Goal: Task Accomplishment & Management: Manage account settings

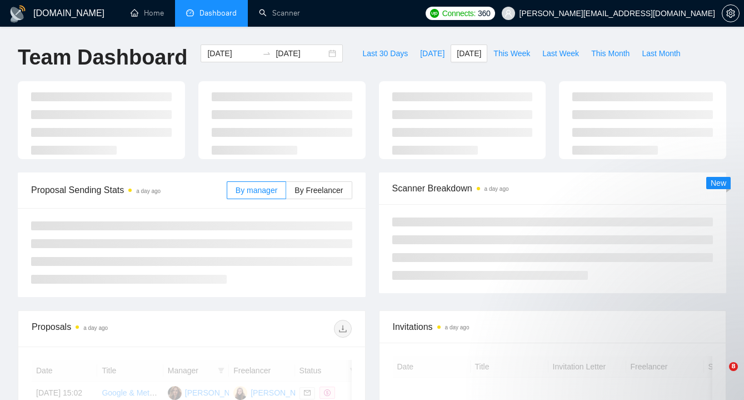
scroll to position [24, 0]
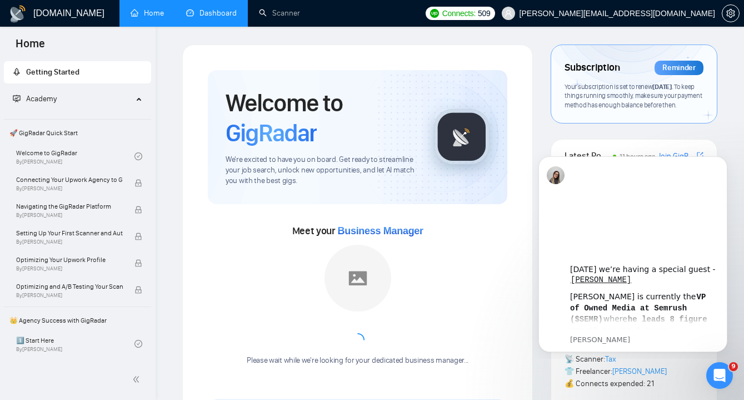
drag, startPoint x: 227, startPoint y: 0, endPoint x: 225, endPoint y: 13, distance: 13.5
click at [227, 8] on link "Dashboard" at bounding box center [211, 12] width 51 height 9
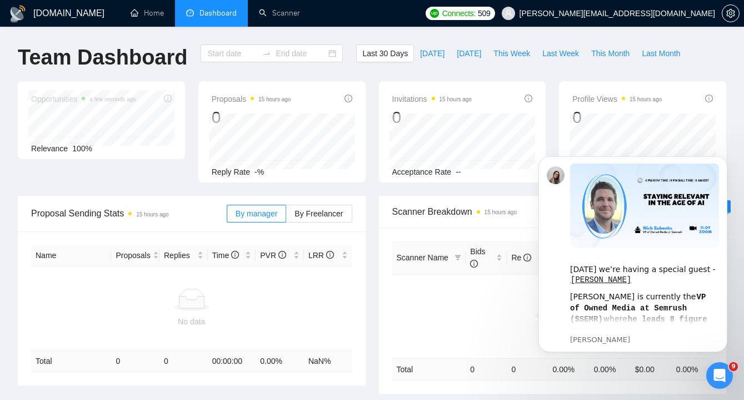
type input "2025-08-10"
type input "2025-09-09"
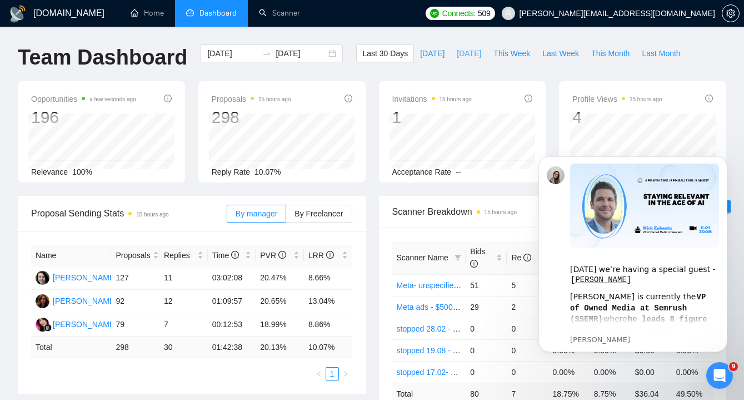
click at [460, 56] on span "[DATE]" at bounding box center [469, 53] width 24 height 12
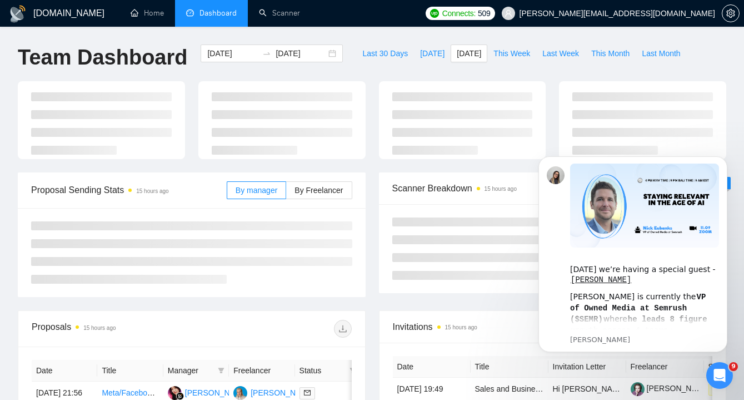
type input "[DATE]"
